Goal: Information Seeking & Learning: Find specific fact

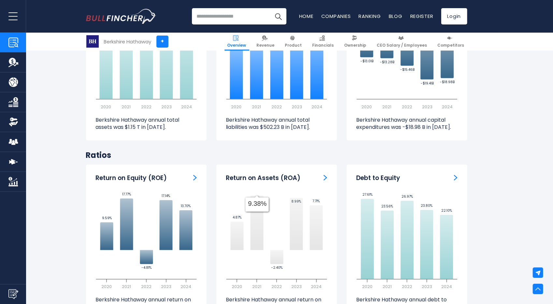
scroll to position [689, 0]
click at [449, 174] on div "Debt to Equity" at bounding box center [406, 178] width 101 height 8
click at [456, 174] on img "Debt to Equity" at bounding box center [456, 177] width 4 height 6
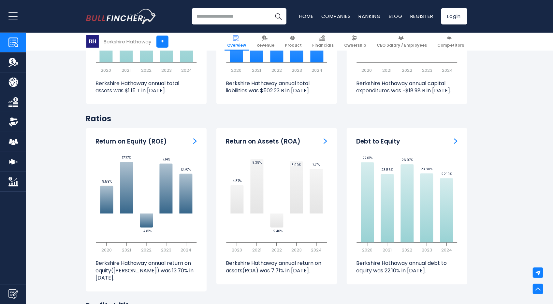
scroll to position [732, 0]
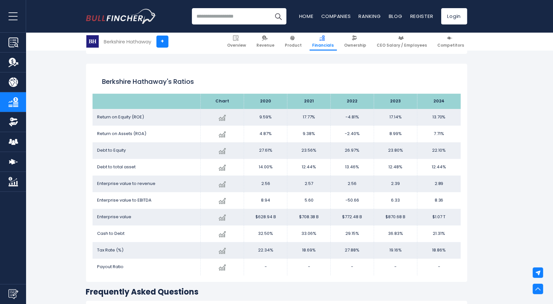
scroll to position [1095, 0]
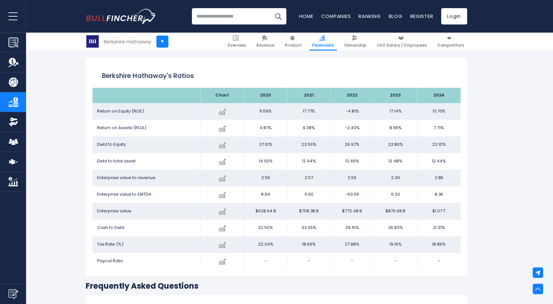
drag, startPoint x: 259, startPoint y: 145, endPoint x: 269, endPoint y: 148, distance: 10.8
click at [269, 148] on td "27.61%" at bounding box center [265, 144] width 43 height 17
copy td "27.61"
drag, startPoint x: 301, startPoint y: 147, endPoint x: 314, endPoint y: 149, distance: 13.0
click at [314, 149] on td "23.56%" at bounding box center [308, 144] width 43 height 17
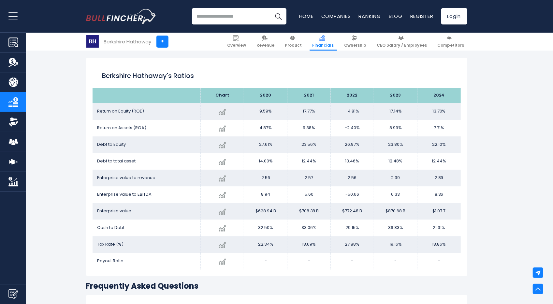
copy td "23.56"
drag, startPoint x: 343, startPoint y: 145, endPoint x: 357, endPoint y: 149, distance: 14.6
click at [357, 149] on td "26.97%" at bounding box center [352, 144] width 43 height 17
copy td "26.97"
drag, startPoint x: 385, startPoint y: 143, endPoint x: 399, endPoint y: 148, distance: 14.6
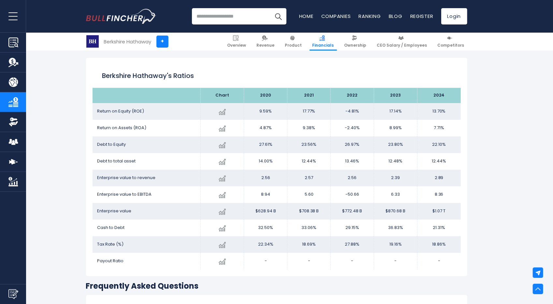
click at [399, 148] on td "23.80%" at bounding box center [395, 144] width 43 height 17
copy td "23.80"
drag, startPoint x: 427, startPoint y: 146, endPoint x: 442, endPoint y: 149, distance: 15.3
click at [442, 149] on td "22.10%" at bounding box center [438, 144] width 43 height 17
copy td "22.10"
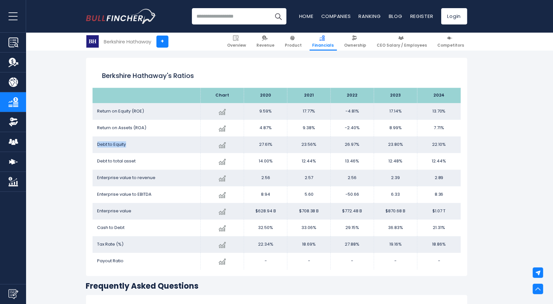
drag, startPoint x: 93, startPoint y: 145, endPoint x: 126, endPoint y: 149, distance: 32.8
click at [126, 149] on td "Debt to Equity" at bounding box center [146, 144] width 108 height 17
copy span "Debt to Equity"
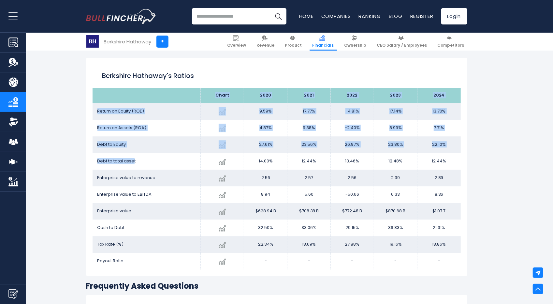
drag, startPoint x: 91, startPoint y: 162, endPoint x: 134, endPoint y: 163, distance: 43.0
click at [134, 163] on div "Berkshire Hathaway's Ratios Chart 2020 2024" at bounding box center [276, 167] width 381 height 218
click at [134, 163] on span "Debt to total asset" at bounding box center [116, 161] width 38 height 6
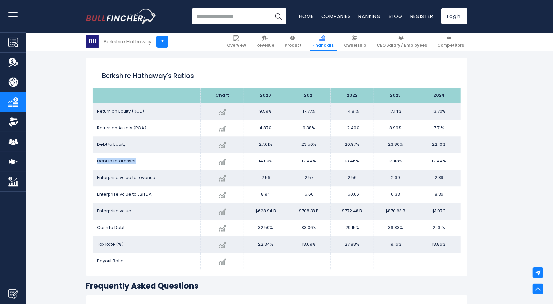
drag, startPoint x: 136, startPoint y: 162, endPoint x: 96, endPoint y: 163, distance: 39.4
click at [96, 163] on td "Debt to total asset" at bounding box center [146, 161] width 108 height 17
copy span "Debt to total asset"
click at [194, 166] on td "Debt to total asset" at bounding box center [146, 161] width 108 height 17
drag, startPoint x: 256, startPoint y: 160, endPoint x: 270, endPoint y: 164, distance: 15.0
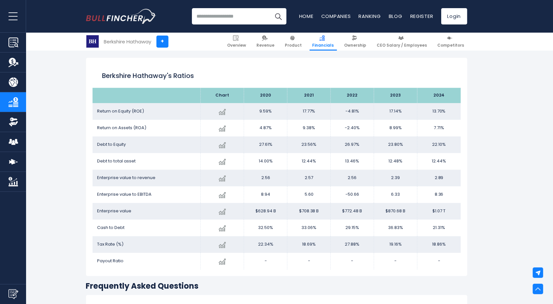
click at [270, 164] on td "14.00%" at bounding box center [265, 161] width 43 height 17
copy td "14.00"
drag, startPoint x: 299, startPoint y: 159, endPoint x: 312, endPoint y: 165, distance: 14.1
click at [312, 165] on td "12.44%" at bounding box center [308, 161] width 43 height 17
copy td "12.44"
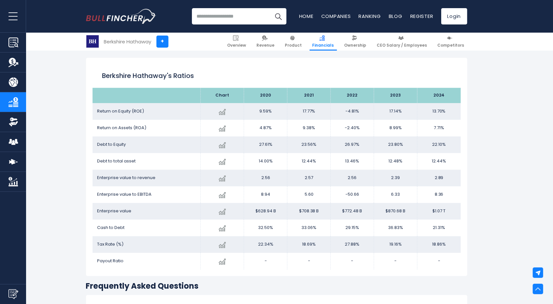
drag, startPoint x: 342, startPoint y: 163, endPoint x: 355, endPoint y: 165, distance: 13.1
click at [355, 165] on td "13.46%" at bounding box center [352, 161] width 43 height 17
copy td "13.46"
drag, startPoint x: 388, startPoint y: 163, endPoint x: 398, endPoint y: 163, distance: 10.1
click at [398, 163] on td "12.48%" at bounding box center [395, 161] width 43 height 17
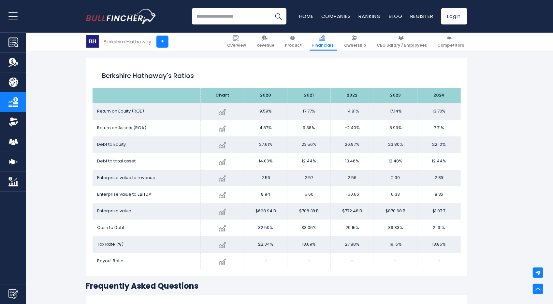
drag, startPoint x: 431, startPoint y: 164, endPoint x: 442, endPoint y: 166, distance: 11.1
click at [442, 166] on td "12.44%" at bounding box center [438, 161] width 43 height 17
